Goal: Information Seeking & Learning: Learn about a topic

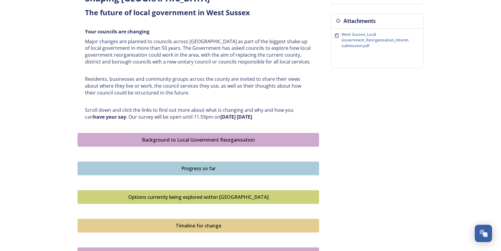
scroll to position [239, 0]
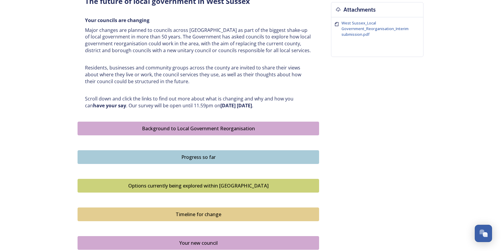
click at [197, 155] on div "Progress so far" at bounding box center [198, 157] width 235 height 7
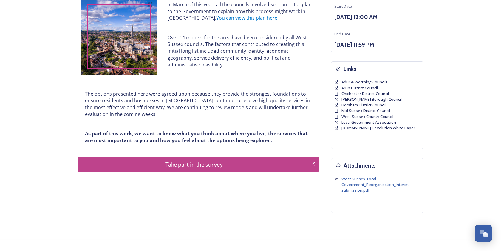
scroll to position [101, 0]
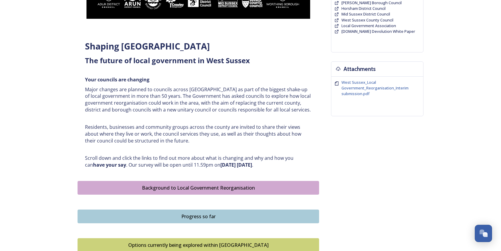
scroll to position [239, 0]
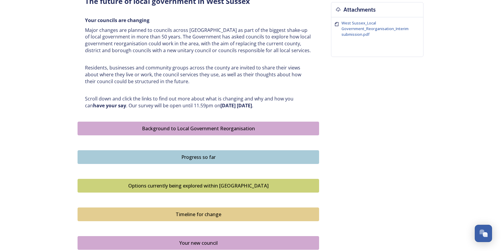
click at [203, 186] on div "Options currently being explored within [GEOGRAPHIC_DATA]" at bounding box center [198, 185] width 235 height 7
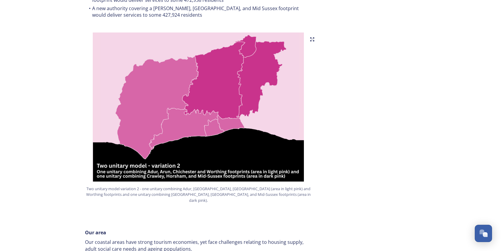
scroll to position [716, 0]
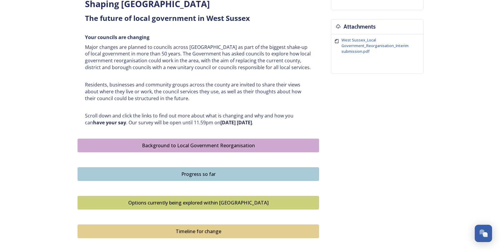
scroll to position [328, 0]
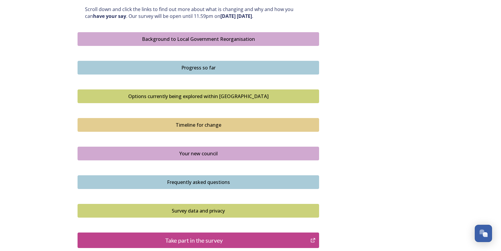
click at [236, 95] on div "Options currently being explored within [GEOGRAPHIC_DATA]" at bounding box center [198, 96] width 235 height 7
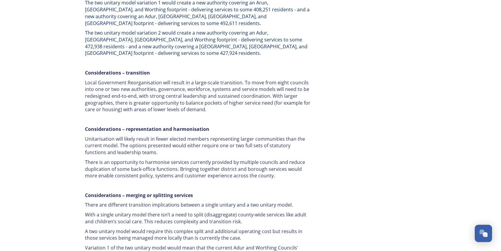
scroll to position [1014, 0]
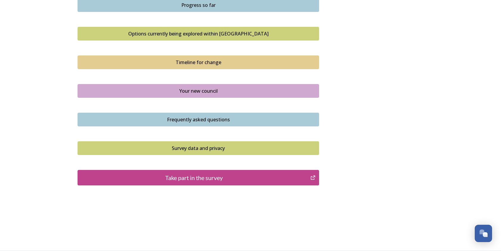
scroll to position [212, 0]
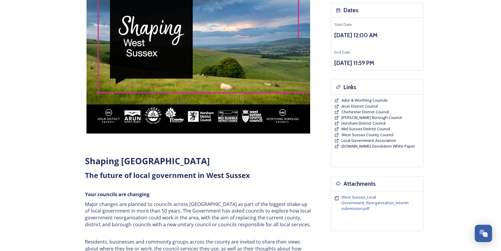
scroll to position [179, 0]
